Goal: Information Seeking & Learning: Learn about a topic

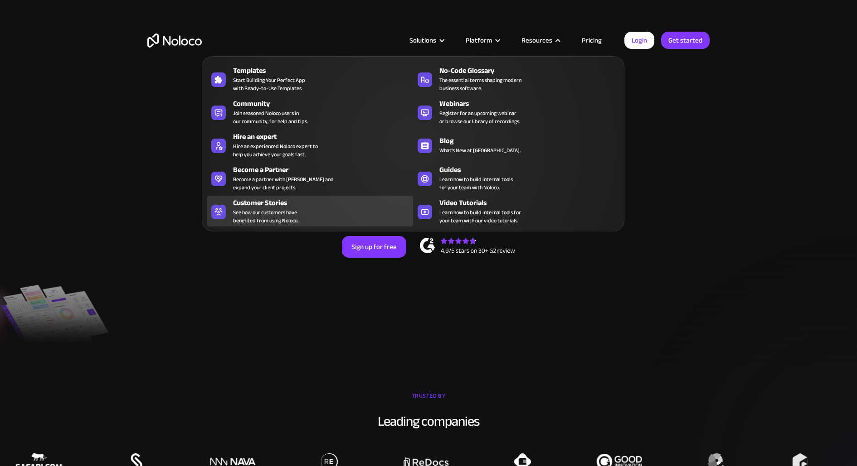
click at [322, 204] on div "Customer Stories" at bounding box center [325, 203] width 184 height 11
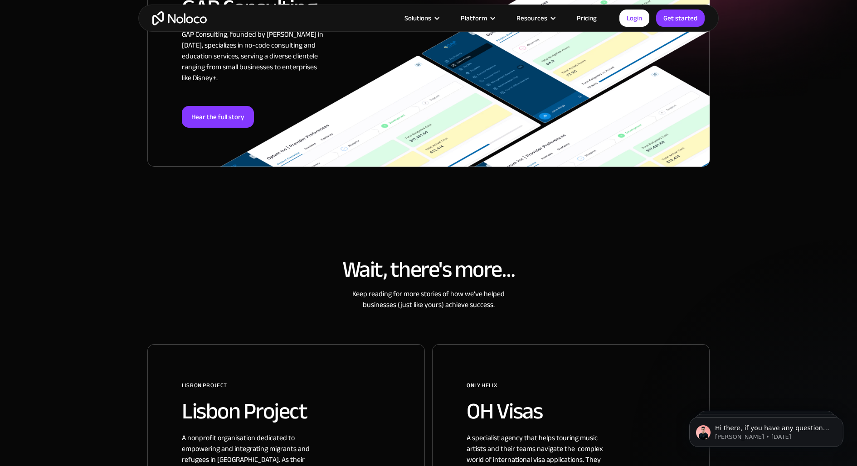
scroll to position [1252, 0]
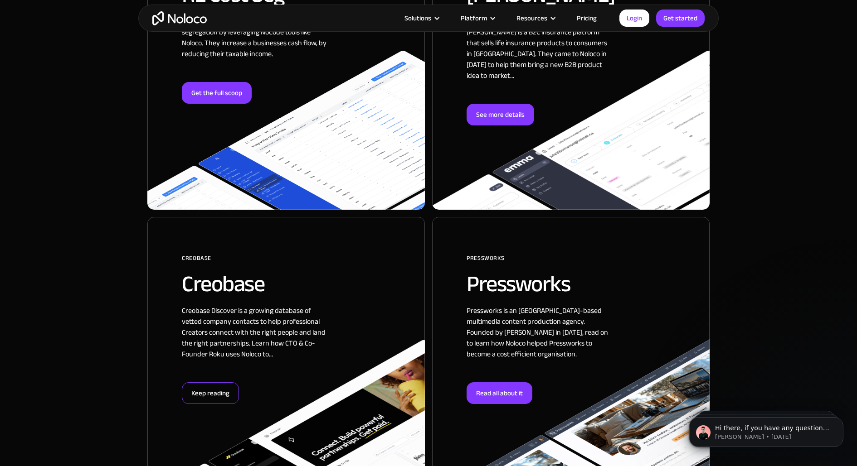
click at [201, 383] on div "Keep reading" at bounding box center [210, 394] width 57 height 22
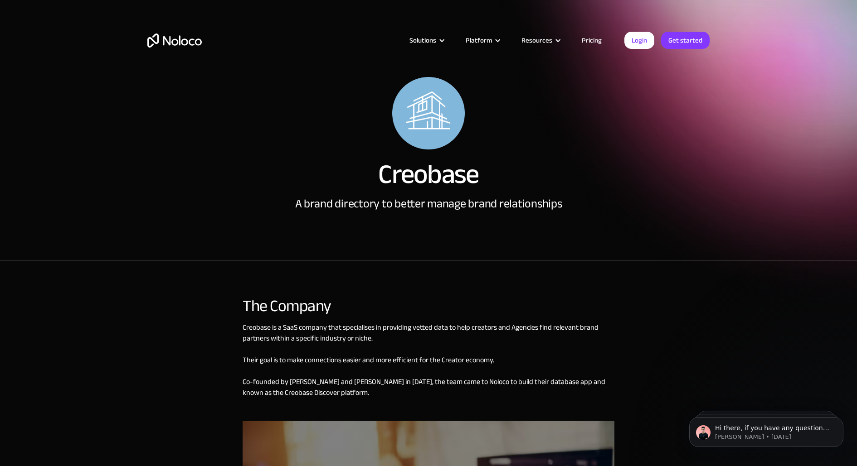
click at [344, 197] on div "A brand directory to better manage brand relationships" at bounding box center [428, 204] width 267 height 14
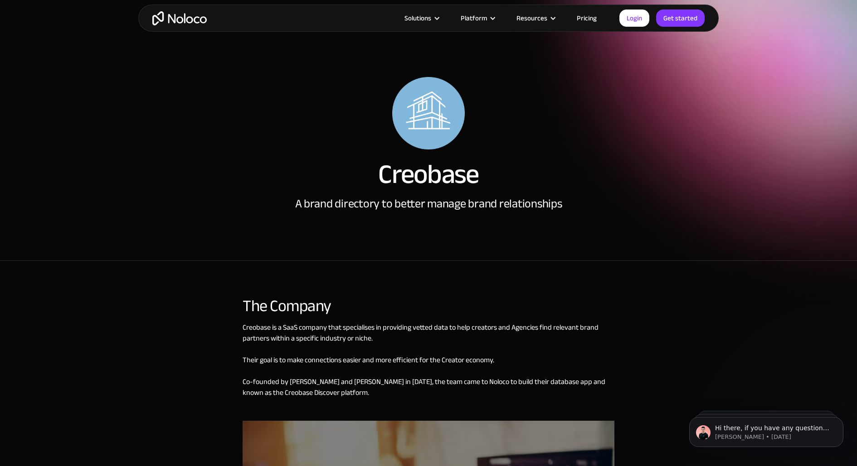
scroll to position [275, 0]
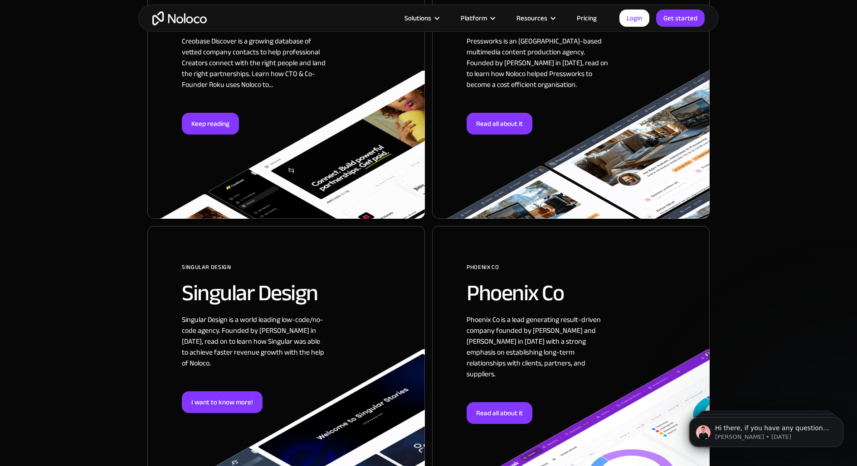
scroll to position [1661, 0]
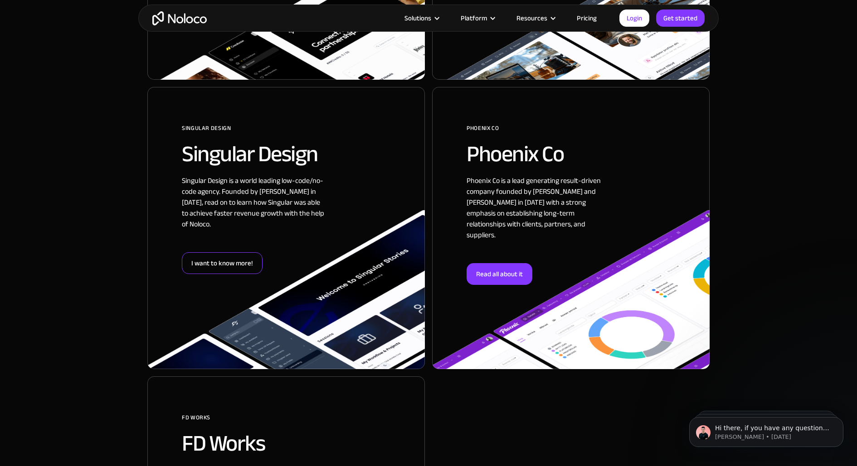
click at [226, 252] on div "I want to know more!" at bounding box center [222, 263] width 81 height 22
